Goal: Navigation & Orientation: Find specific page/section

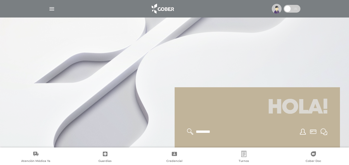
click at [53, 9] on img "button" at bounding box center [51, 9] width 6 height 6
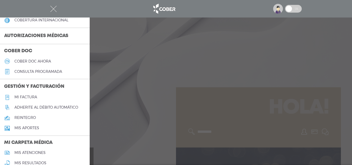
scroll to position [155, 0]
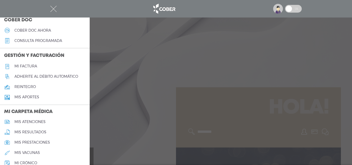
click at [29, 97] on link "mis resultados" at bounding box center [45, 132] width 90 height 10
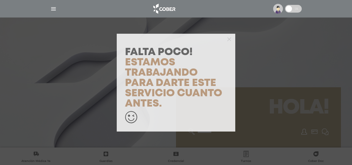
click at [147, 16] on div "Falta Poco! Estamos trabajando para darte este servicio cuanto antes." at bounding box center [176, 82] width 352 height 165
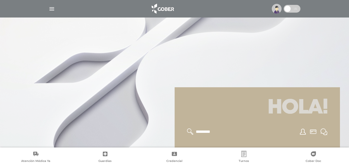
click at [54, 8] on img "button" at bounding box center [51, 9] width 6 height 6
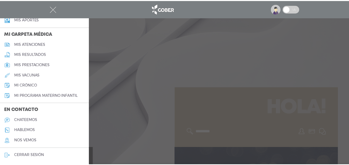
scroll to position [207, 0]
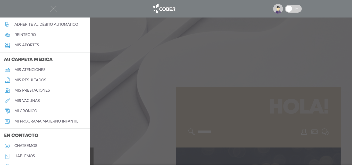
click at [27, 69] on h5 "mis atenciones" at bounding box center [29, 70] width 31 height 4
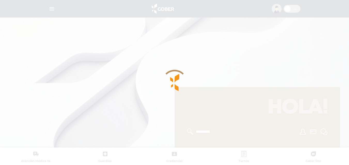
scroll to position [9, 0]
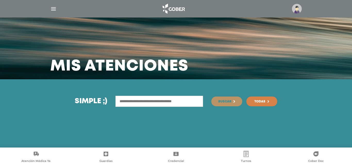
click at [256, 104] on link "Todas" at bounding box center [262, 102] width 31 height 10
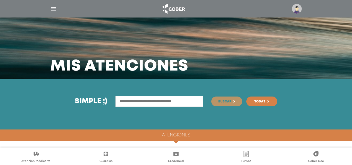
click at [55, 6] on img "button" at bounding box center [53, 9] width 6 height 6
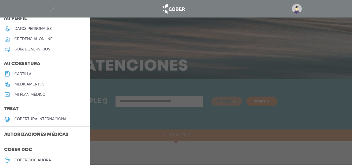
scroll to position [181, 0]
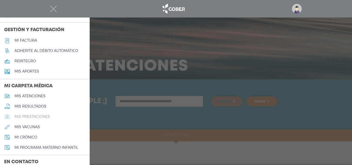
click at [46, 116] on h5 "mis prestaciones" at bounding box center [32, 117] width 36 height 4
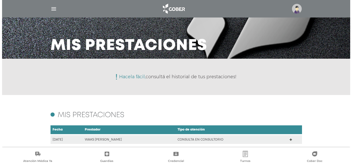
scroll to position [39, 0]
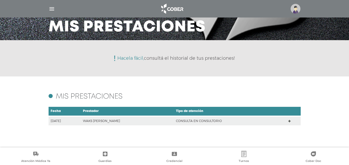
click at [53, 12] on img "button" at bounding box center [51, 9] width 6 height 6
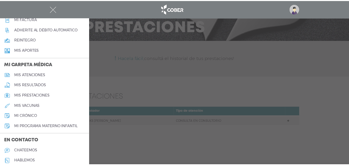
scroll to position [233, 0]
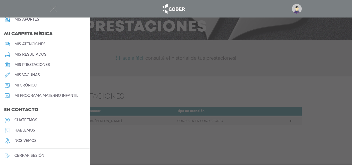
click at [20, 120] on h5 "chateemos" at bounding box center [25, 120] width 23 height 4
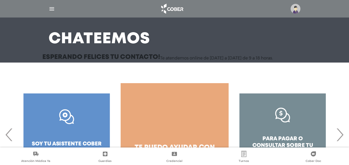
scroll to position [66, 0]
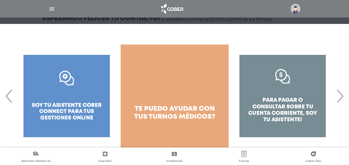
click at [335, 100] on div "para pagar o consultar sobre tu cuenta corriente, soy tu asistente!" at bounding box center [282, 96] width 108 height 103
click at [340, 96] on span "›" at bounding box center [339, 96] width 10 height 28
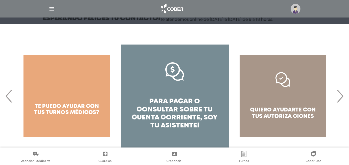
click at [340, 96] on span "›" at bounding box center [339, 96] width 10 height 28
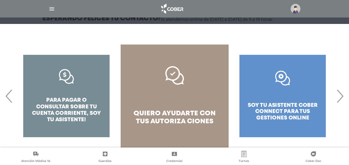
click at [340, 96] on span "›" at bounding box center [339, 96] width 10 height 28
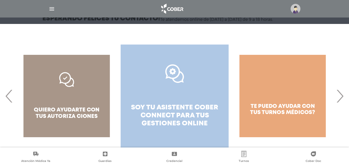
click at [200, 106] on span "soy tu asistente cober connect para tus" at bounding box center [174, 112] width 87 height 14
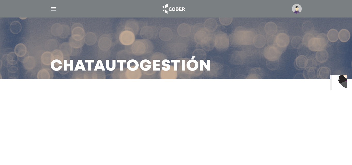
drag, startPoint x: 28, startPoint y: 40, endPoint x: 44, endPoint y: 33, distance: 17.3
click at [28, 40] on div "Chat Autogestión" at bounding box center [176, 39] width 352 height 79
